Goal: Information Seeking & Learning: Learn about a topic

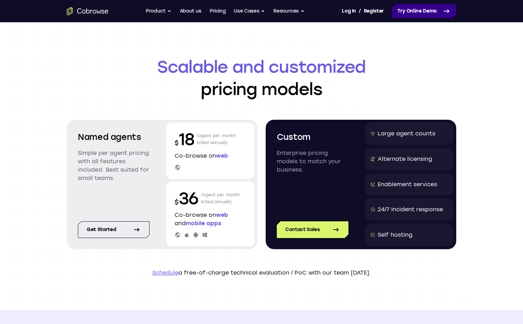
click at [440, 13] on link "Try Online Demo" at bounding box center [424, 11] width 64 height 14
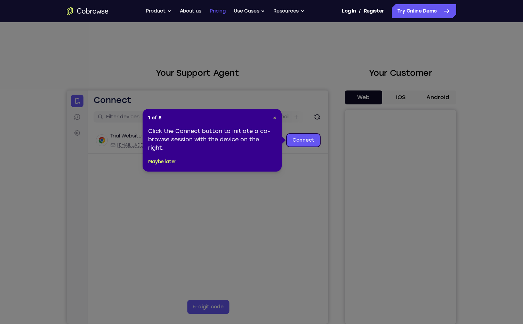
click at [218, 10] on link "Pricing" at bounding box center [218, 11] width 16 height 14
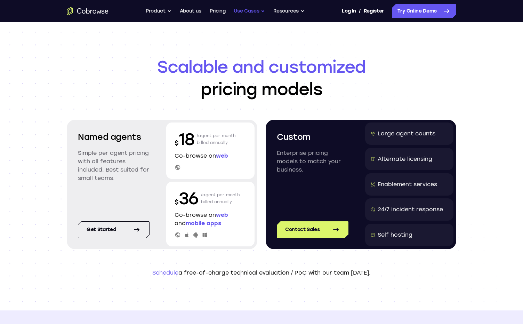
click at [247, 9] on button "Use Cases" at bounding box center [249, 11] width 31 height 14
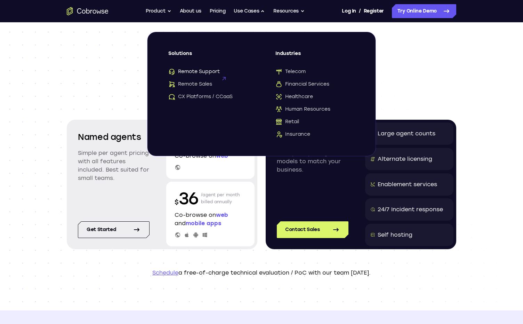
click at [195, 71] on span "Remote Support" at bounding box center [193, 71] width 51 height 7
